Goal: Information Seeking & Learning: Stay updated

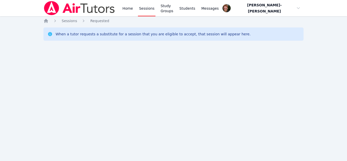
click at [2, 126] on div "Home Sessions Study Groups Students Messages Open user menu Vincent Astray-Cane…" at bounding box center [173, 80] width 347 height 161
